Goal: Task Accomplishment & Management: Complete application form

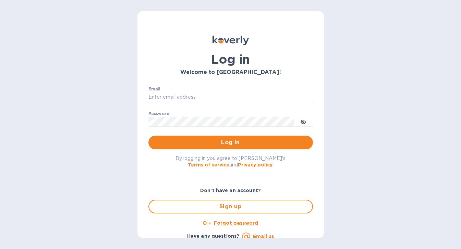
click at [181, 99] on input "Email" at bounding box center [230, 97] width 164 height 10
type input "[EMAIL_ADDRESS][DOMAIN_NAME]"
click at [148, 136] on button "Log in" at bounding box center [230, 143] width 164 height 14
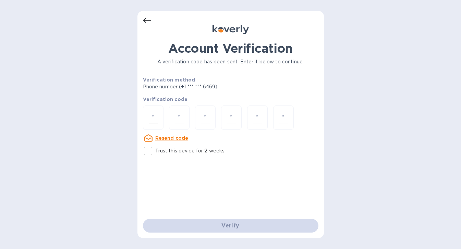
click at [152, 116] on input "number" at bounding box center [153, 117] width 9 height 13
type input "7"
type input "1"
type input "5"
type input "0"
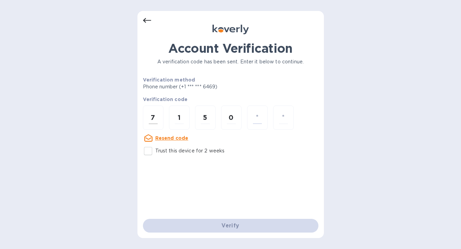
type input "7"
type input "2"
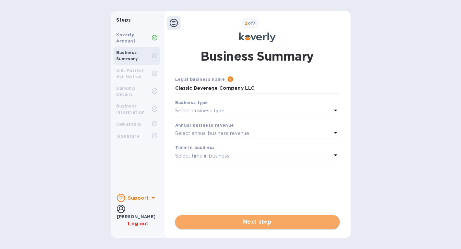
click at [259, 220] on span "Next step" at bounding box center [258, 222] width 154 height 8
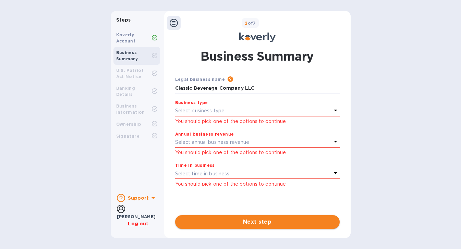
click at [266, 226] on button "Next step" at bounding box center [257, 222] width 164 height 14
click at [129, 40] on b "Koverly Account" at bounding box center [126, 37] width 20 height 11
click at [337, 109] on icon at bounding box center [335, 110] width 8 height 8
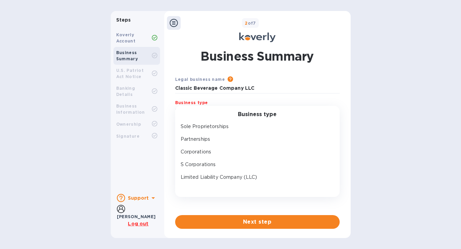
click at [415, 118] on div "Steps Koverly Account Business Summary U.S. Patriot Act Notice Banking Details …" at bounding box center [230, 124] width 461 height 227
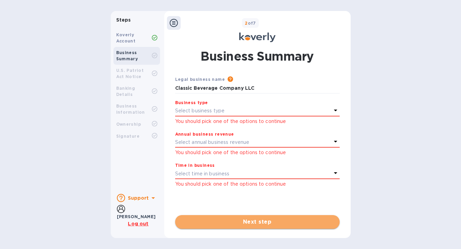
click at [253, 220] on span "Next step" at bounding box center [258, 222] width 154 height 8
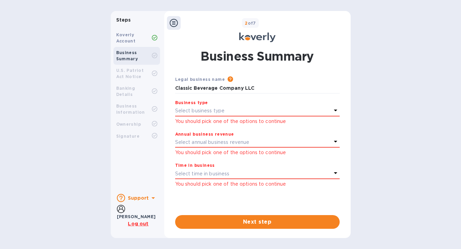
click at [125, 58] on b "Business Summary" at bounding box center [127, 55] width 22 height 11
click at [121, 34] on b "Koverly Account" at bounding box center [126, 37] width 20 height 11
click at [122, 20] on b "Steps" at bounding box center [123, 19] width 15 height 5
click at [172, 21] on icon at bounding box center [174, 23] width 8 height 8
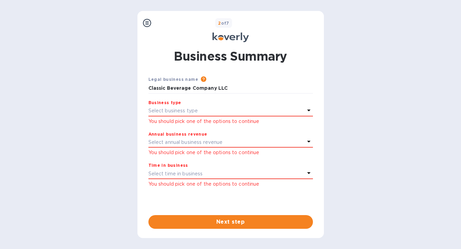
click at [145, 26] on icon at bounding box center [147, 23] width 8 height 8
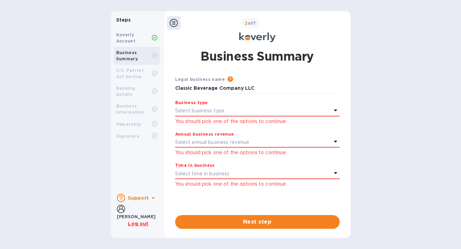
click at [123, 52] on b "Business Summary" at bounding box center [127, 55] width 22 height 11
